Goal: Transaction & Acquisition: Download file/media

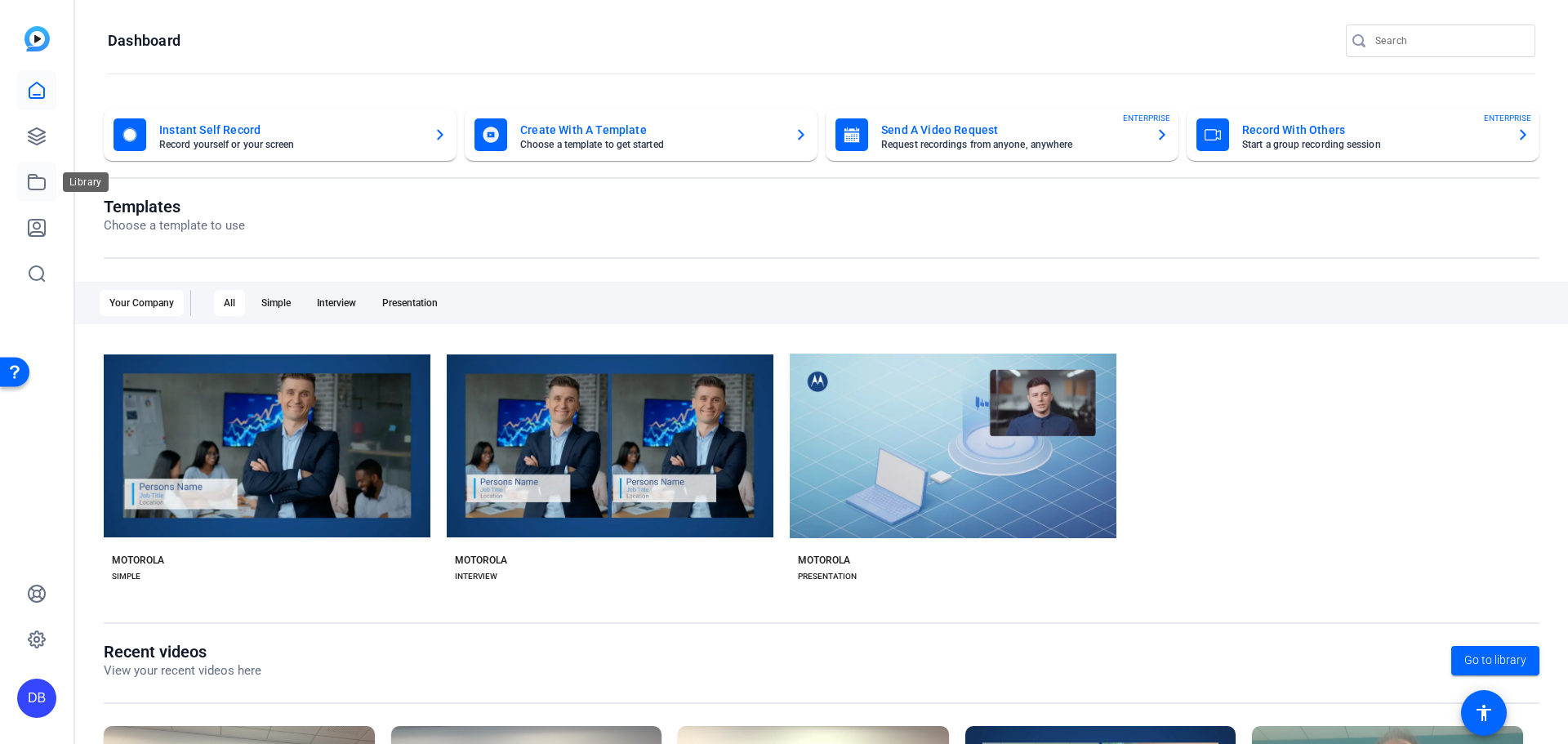
click at [28, 188] on icon at bounding box center [37, 182] width 17 height 15
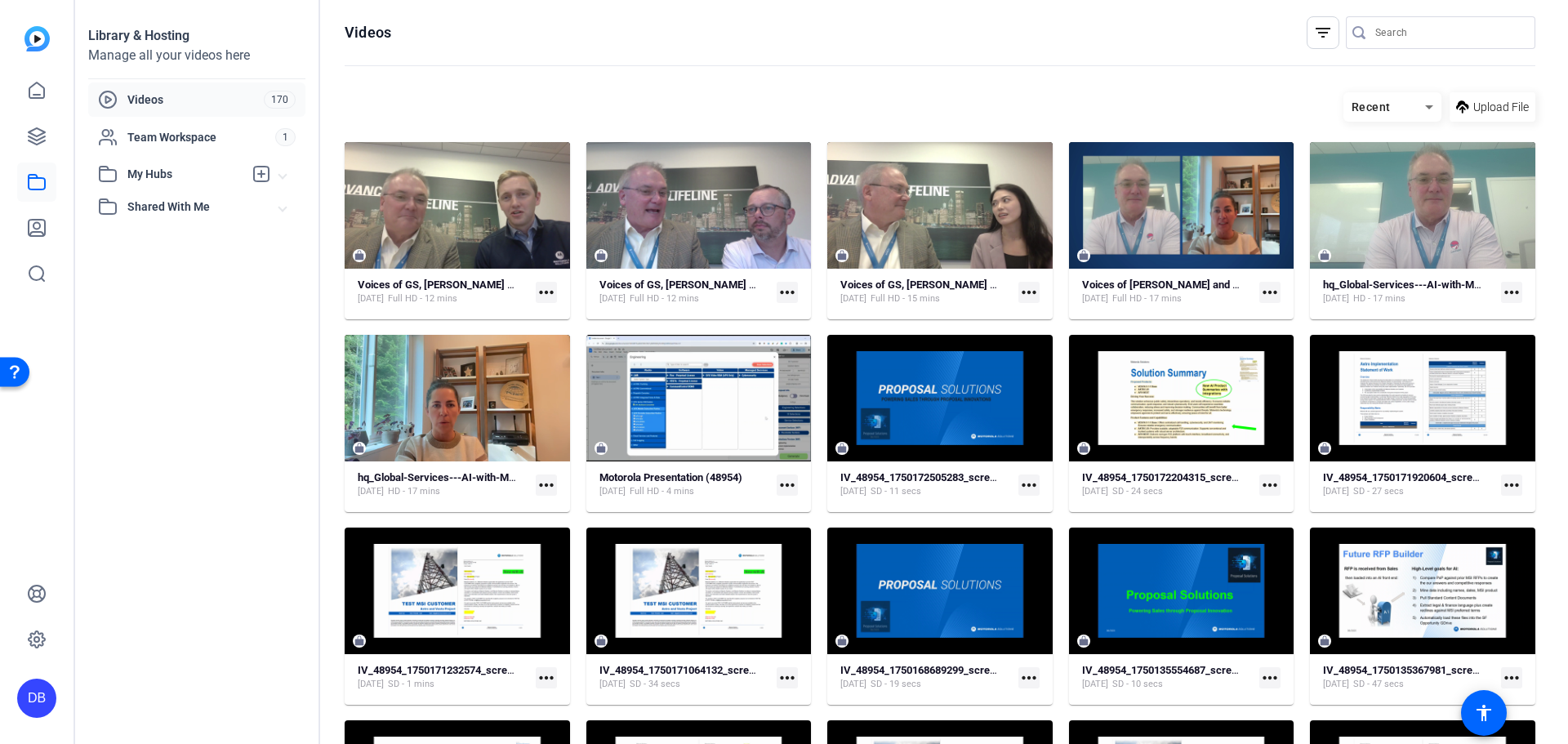
click at [537, 289] on mat-icon "more_horiz" at bounding box center [546, 292] width 22 height 22
click at [559, 340] on span "Download" at bounding box center [583, 336] width 72 height 20
